Goal: Find specific page/section: Find specific page/section

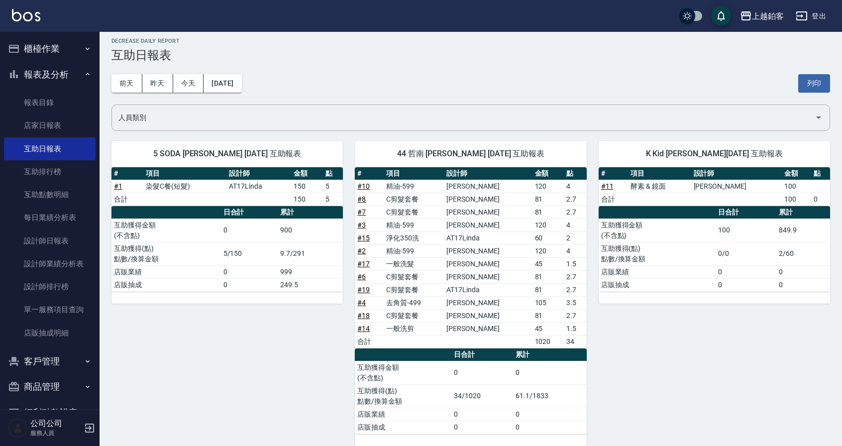
scroll to position [5, 0]
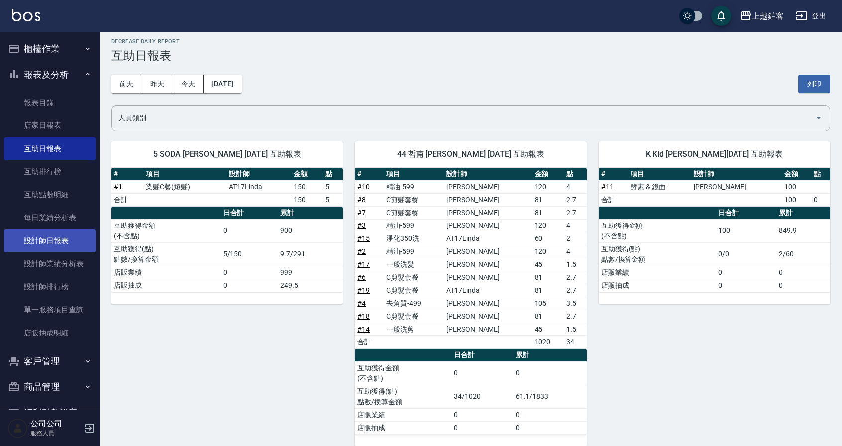
click at [42, 246] on link "設計師日報表" at bounding box center [50, 240] width 92 height 23
